Goal: Navigation & Orientation: Find specific page/section

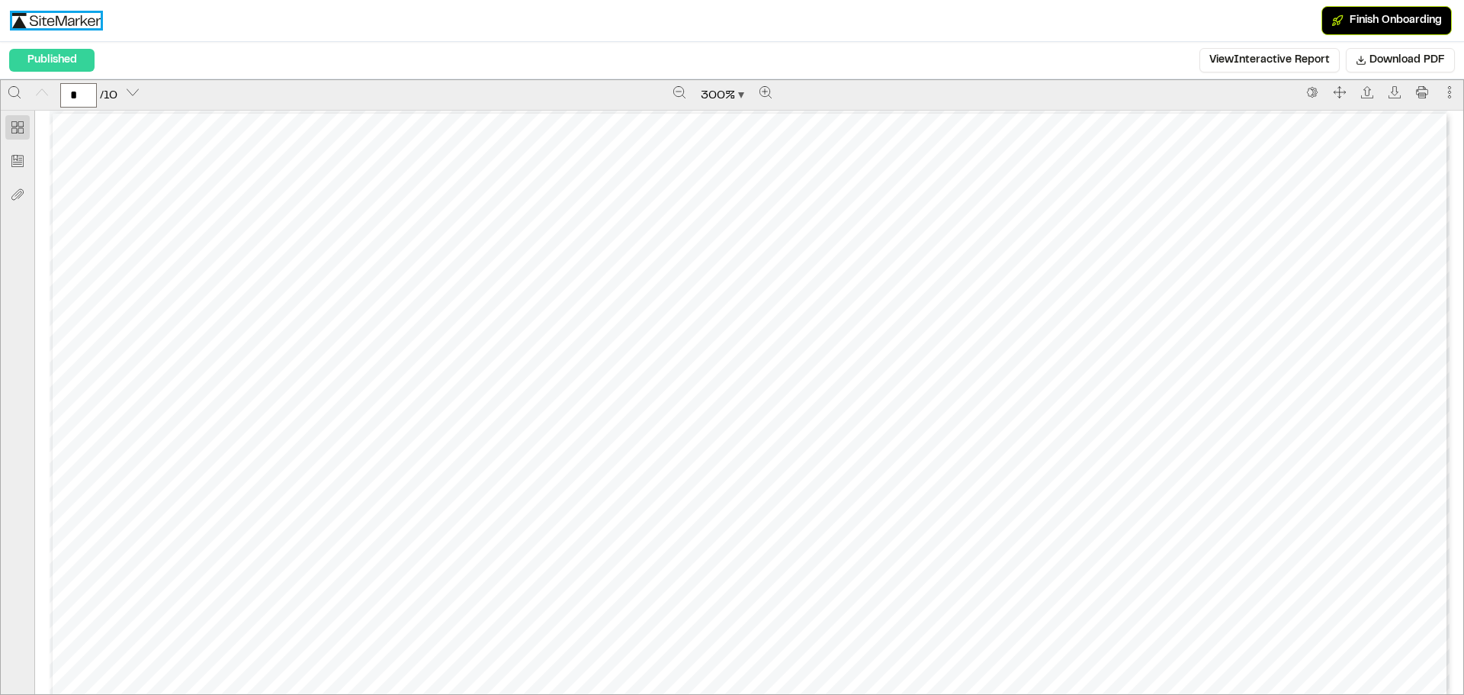
click at [63, 26] on img at bounding box center [56, 20] width 88 height 15
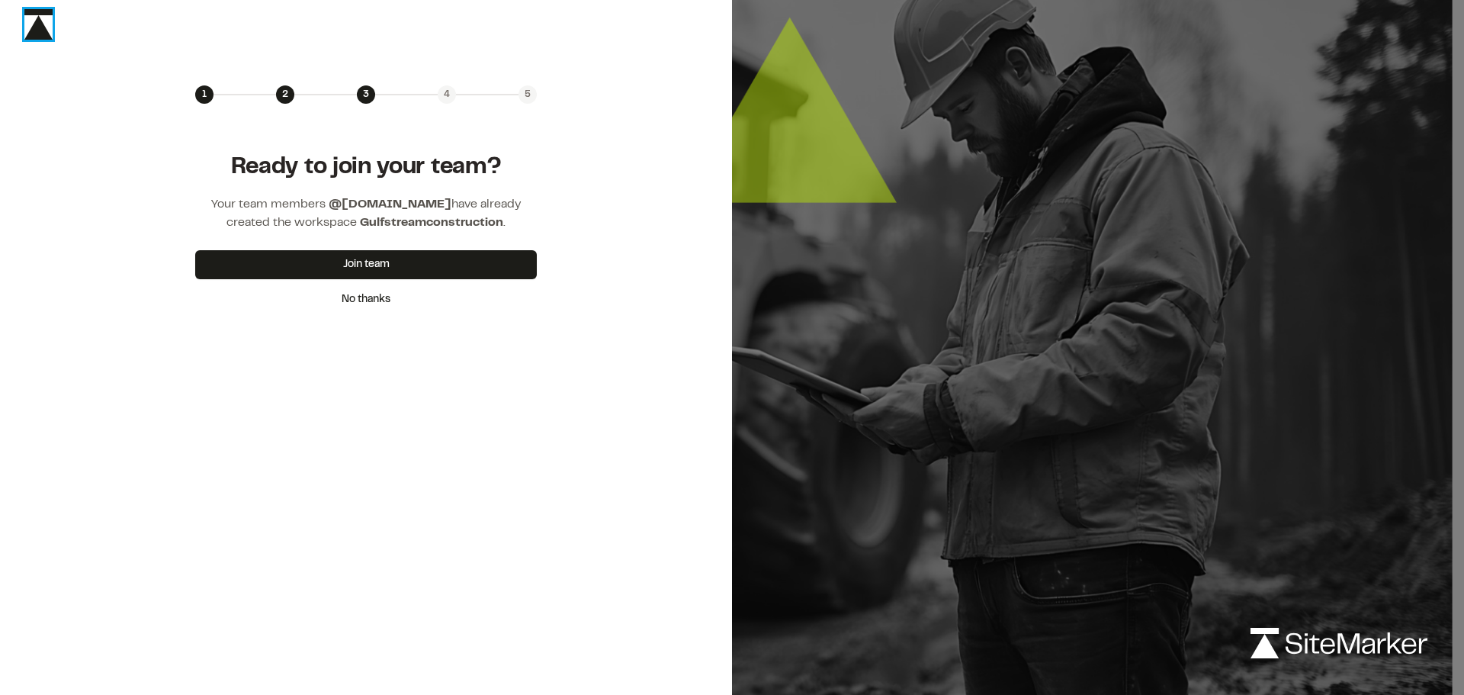
click at [42, 34] on img at bounding box center [38, 24] width 28 height 31
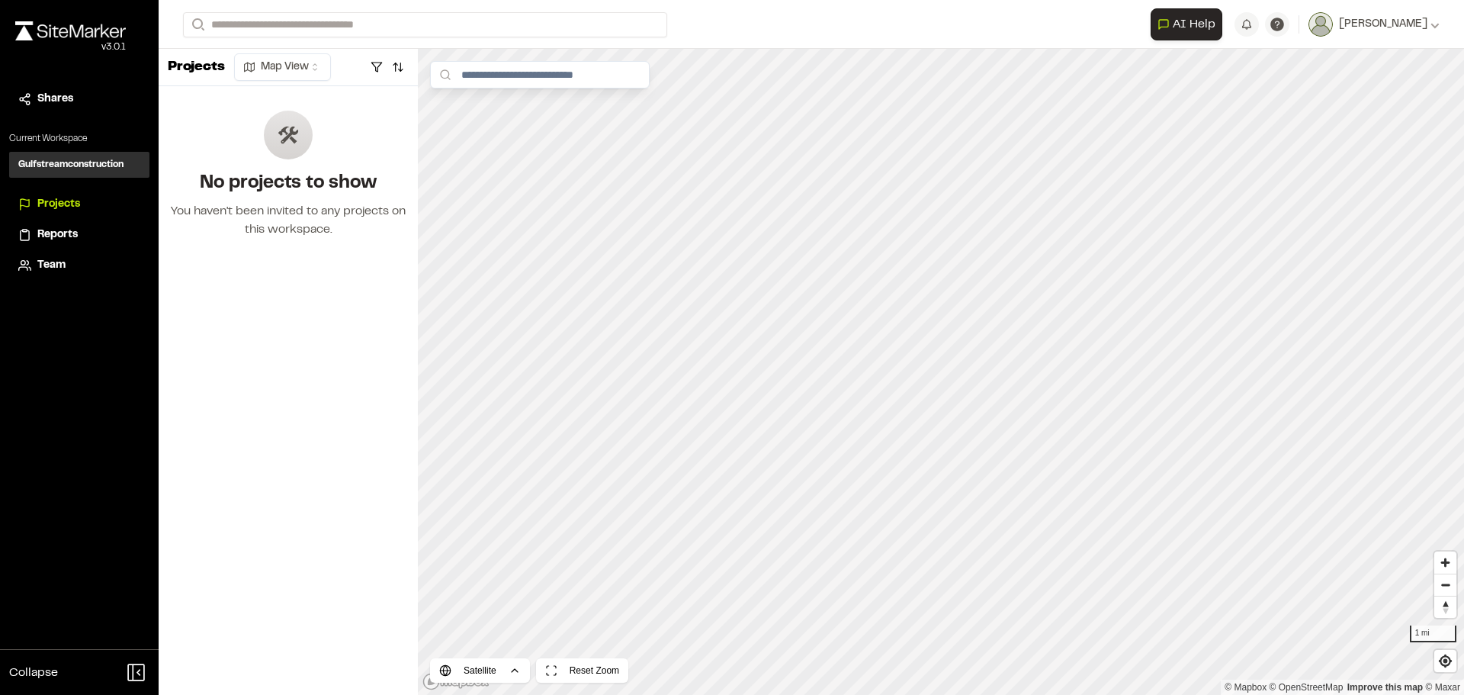
click at [81, 237] on div "Reports" at bounding box center [88, 235] width 103 height 17
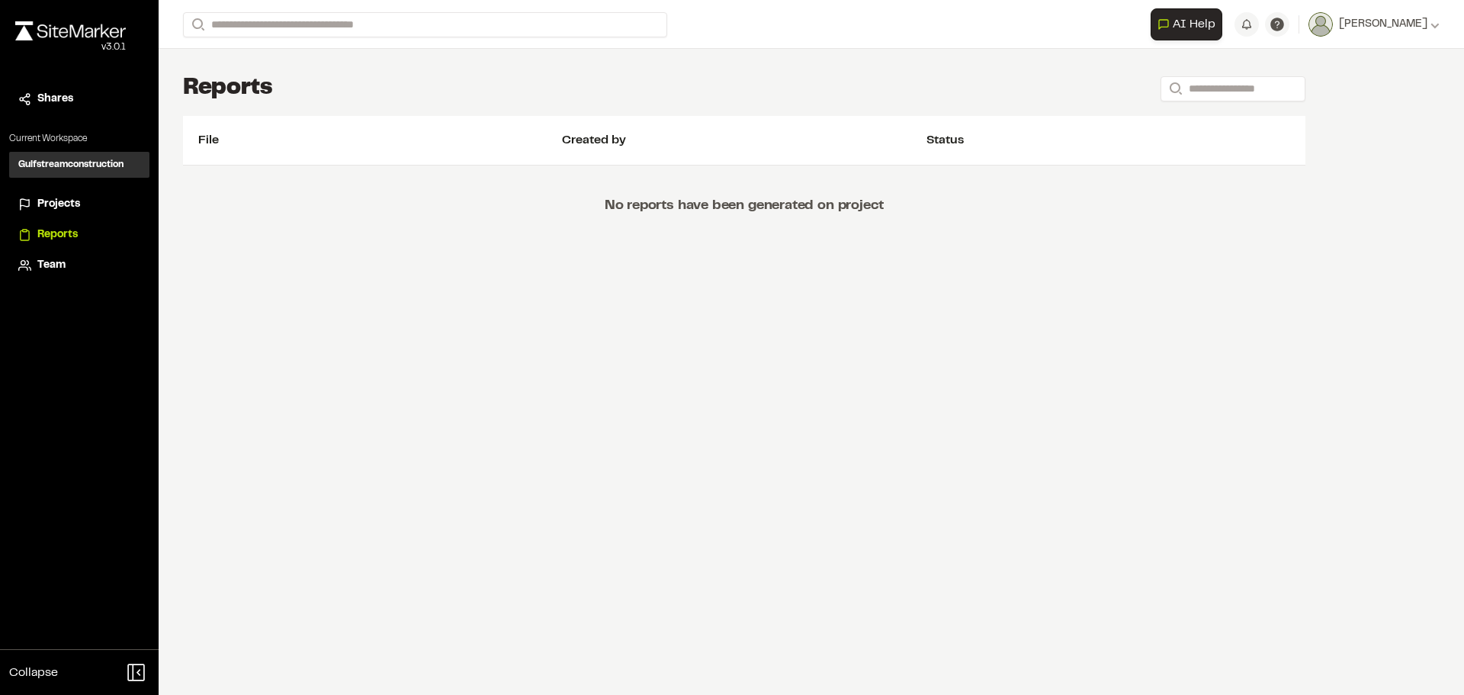
click at [359, 153] on div "File Created by Status" at bounding box center [744, 141] width 1123 height 50
click at [49, 266] on span "Team" at bounding box center [51, 265] width 28 height 17
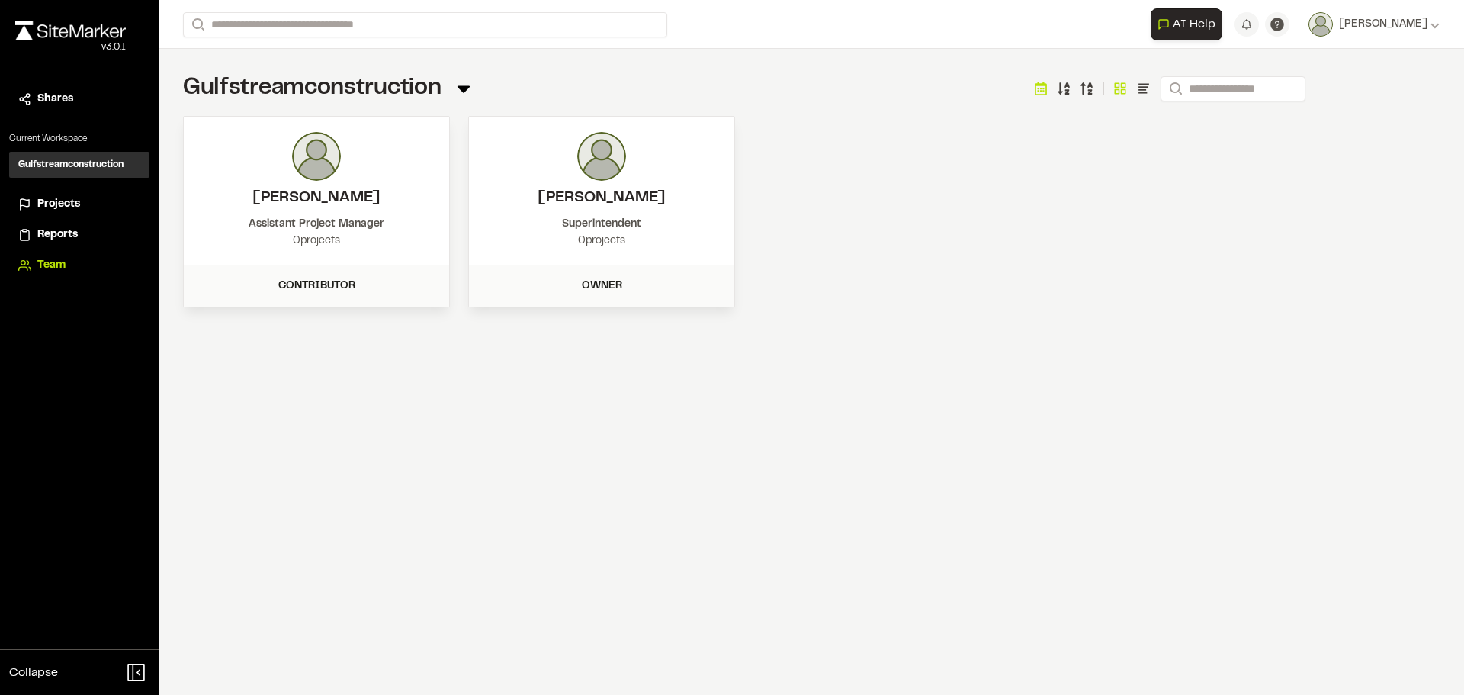
click at [72, 206] on span "Projects" at bounding box center [58, 204] width 43 height 17
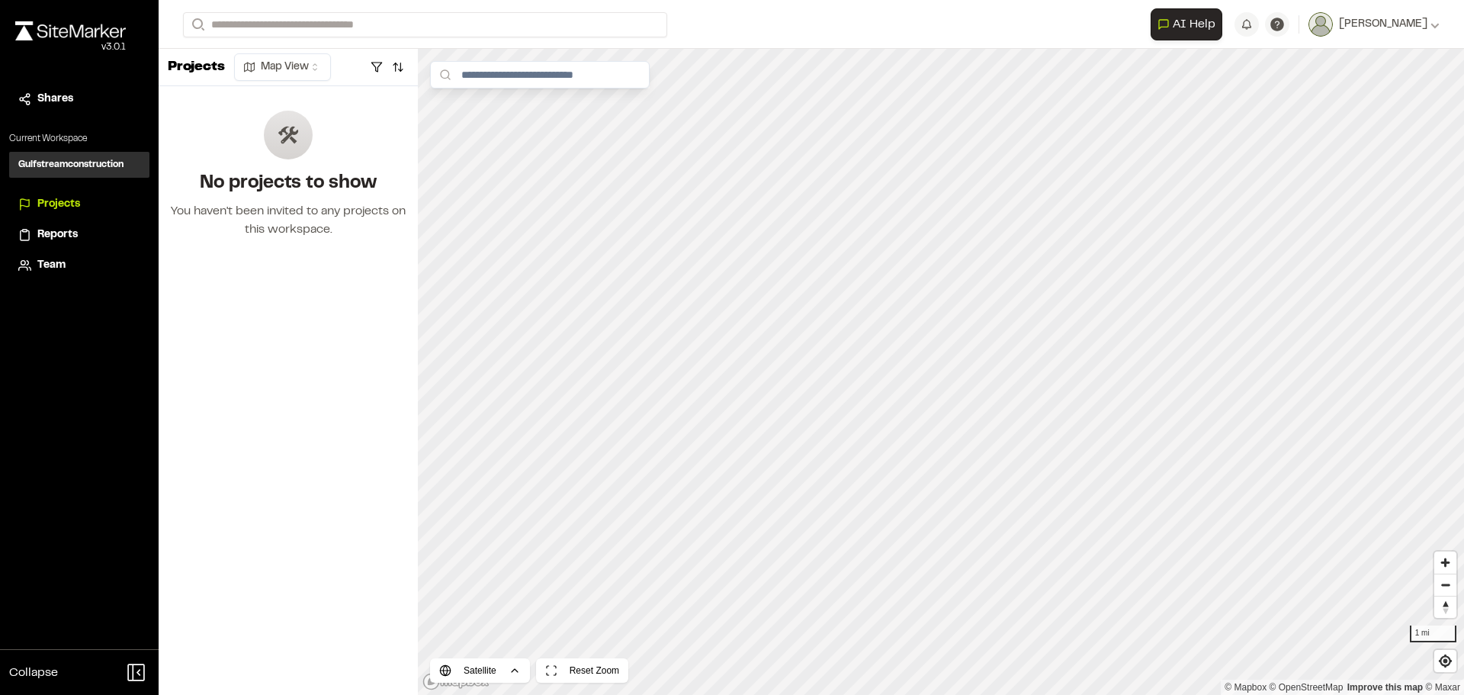
click at [63, 229] on span "Reports" at bounding box center [57, 235] width 40 height 17
